Goal: Navigation & Orientation: Find specific page/section

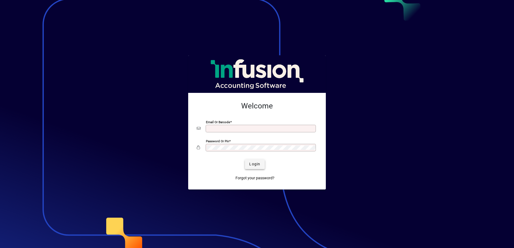
type input "**********"
click at [258, 166] on span "Login" at bounding box center [254, 165] width 11 height 6
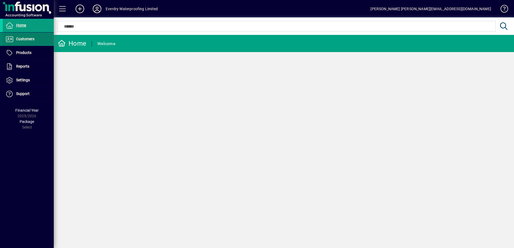
click at [24, 38] on span "Customers" at bounding box center [25, 39] width 18 height 4
